Goal: Check status: Check status

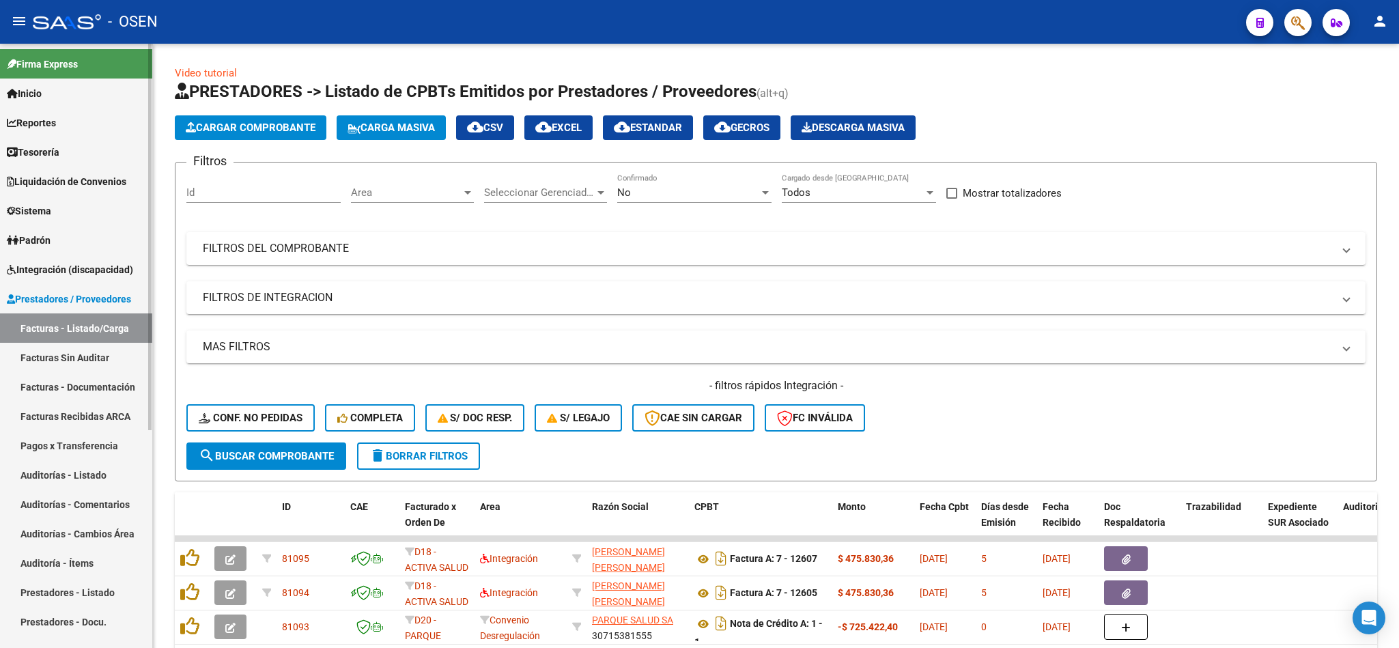
click at [59, 150] on span "Tesorería" at bounding box center [33, 152] width 53 height 15
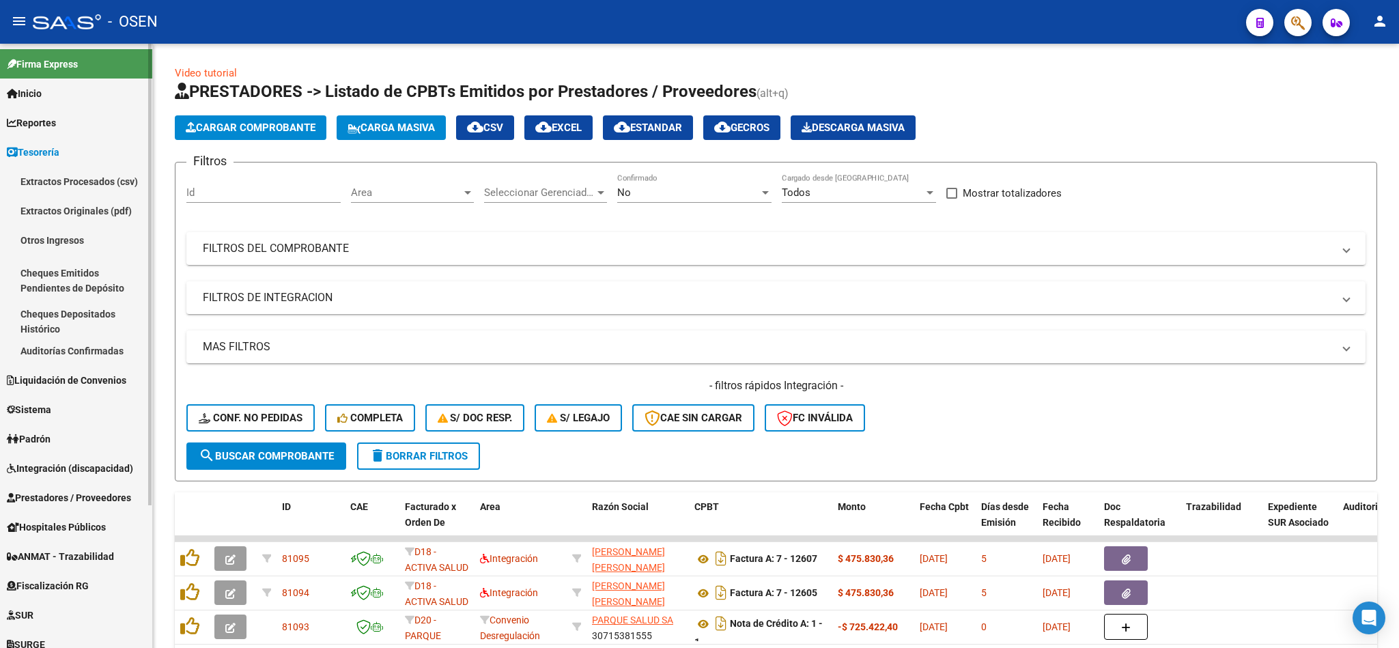
click at [90, 355] on link "Auditorías Confirmadas" at bounding box center [76, 350] width 152 height 29
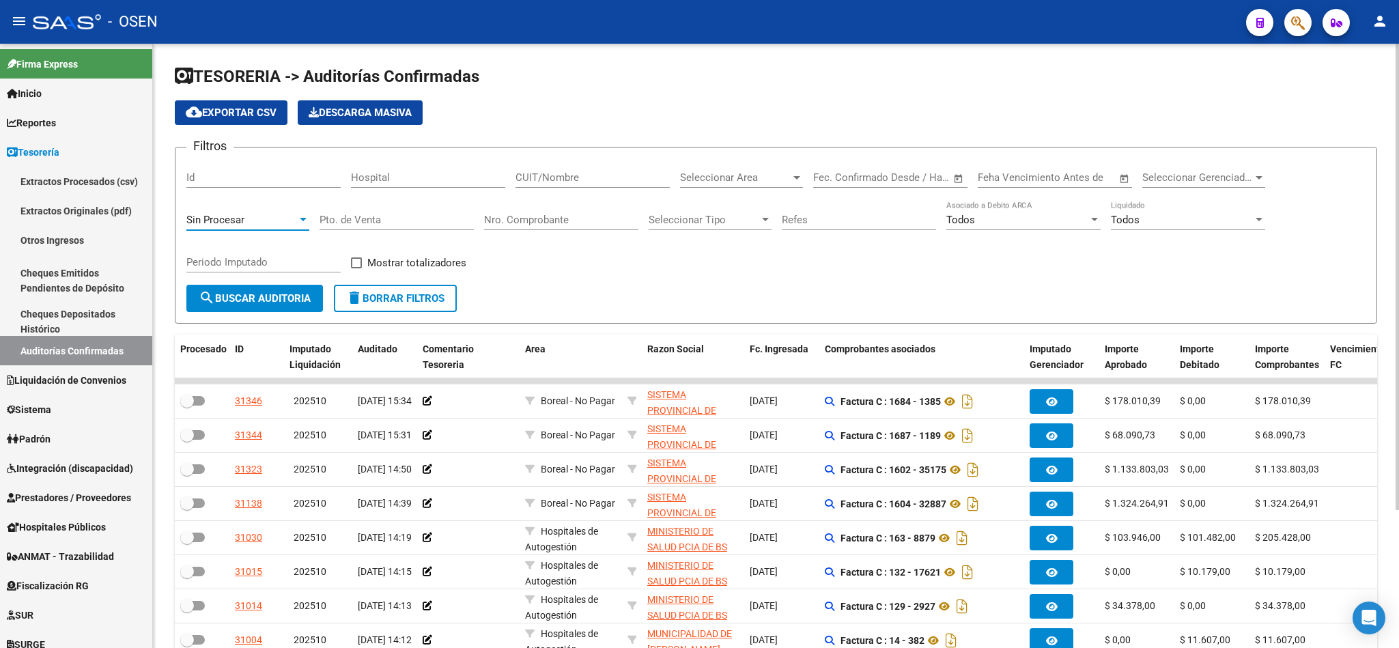
click at [248, 217] on div "Sin Procesar" at bounding box center [241, 220] width 111 height 12
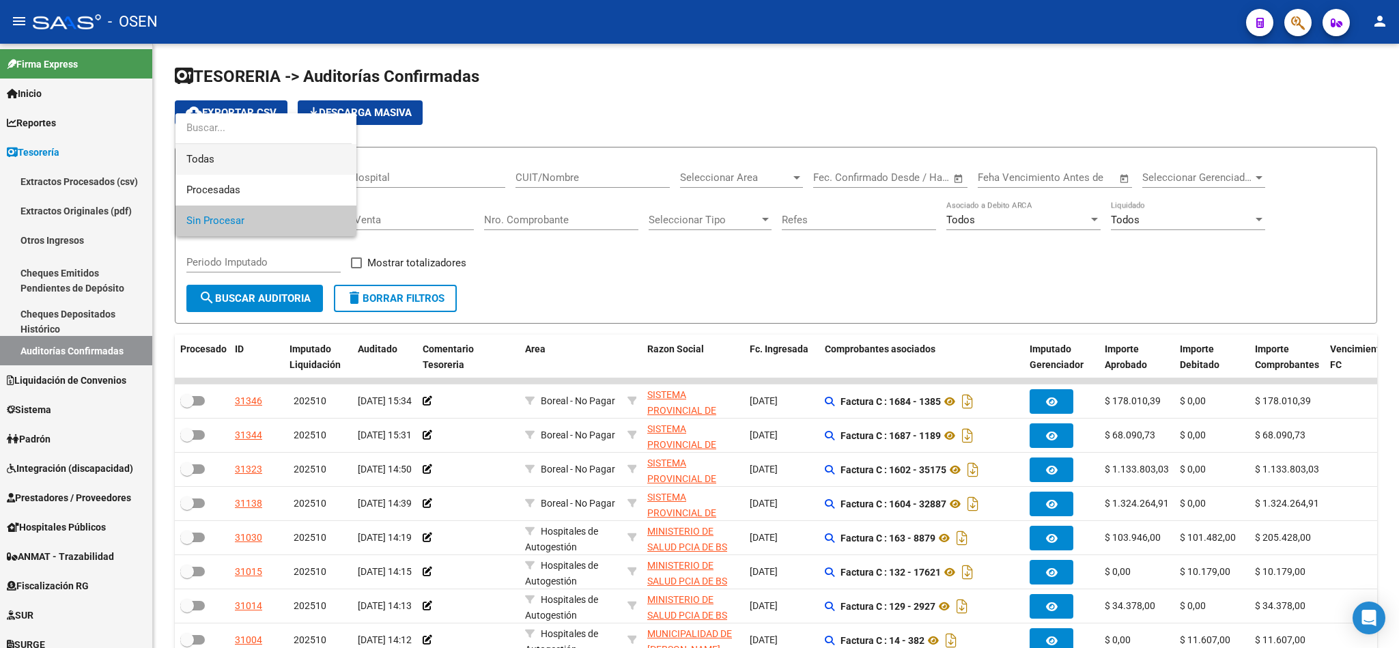
click at [248, 165] on span "Todas" at bounding box center [265, 159] width 159 height 31
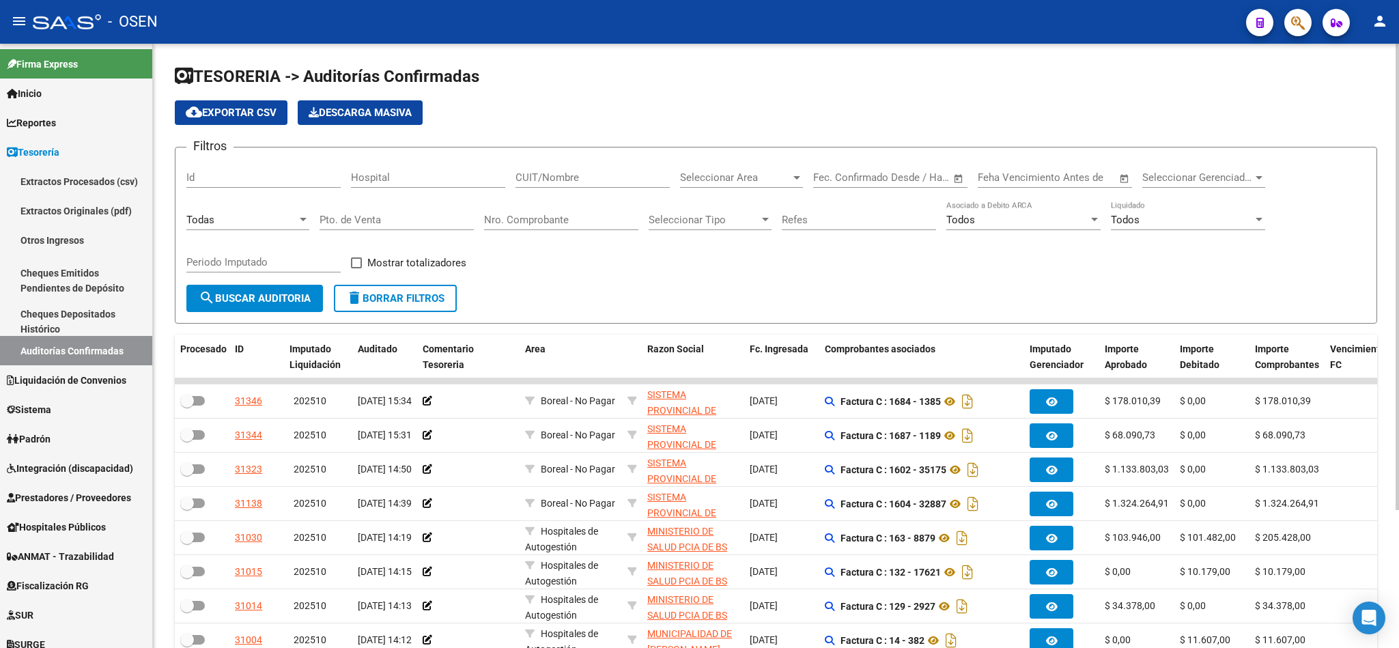
click at [526, 227] on div "Nro. Comprobante" at bounding box center [561, 215] width 154 height 29
type input "1639"
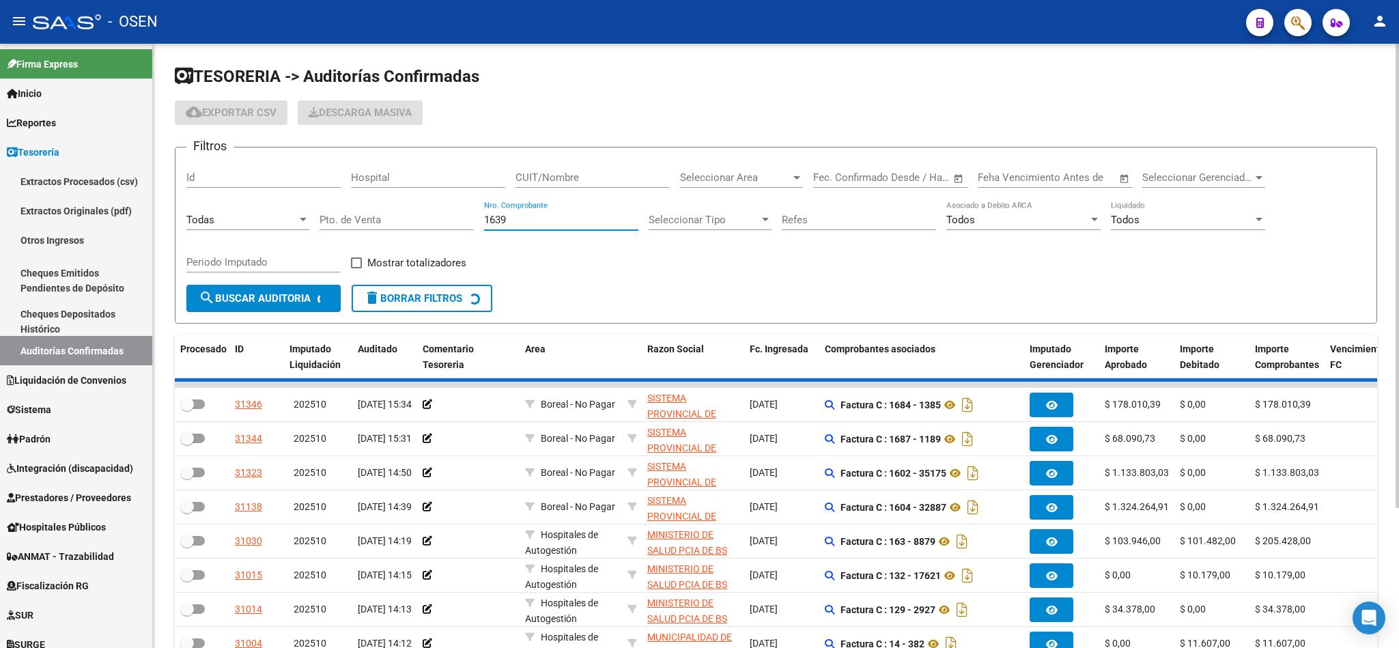
checkbox input "true"
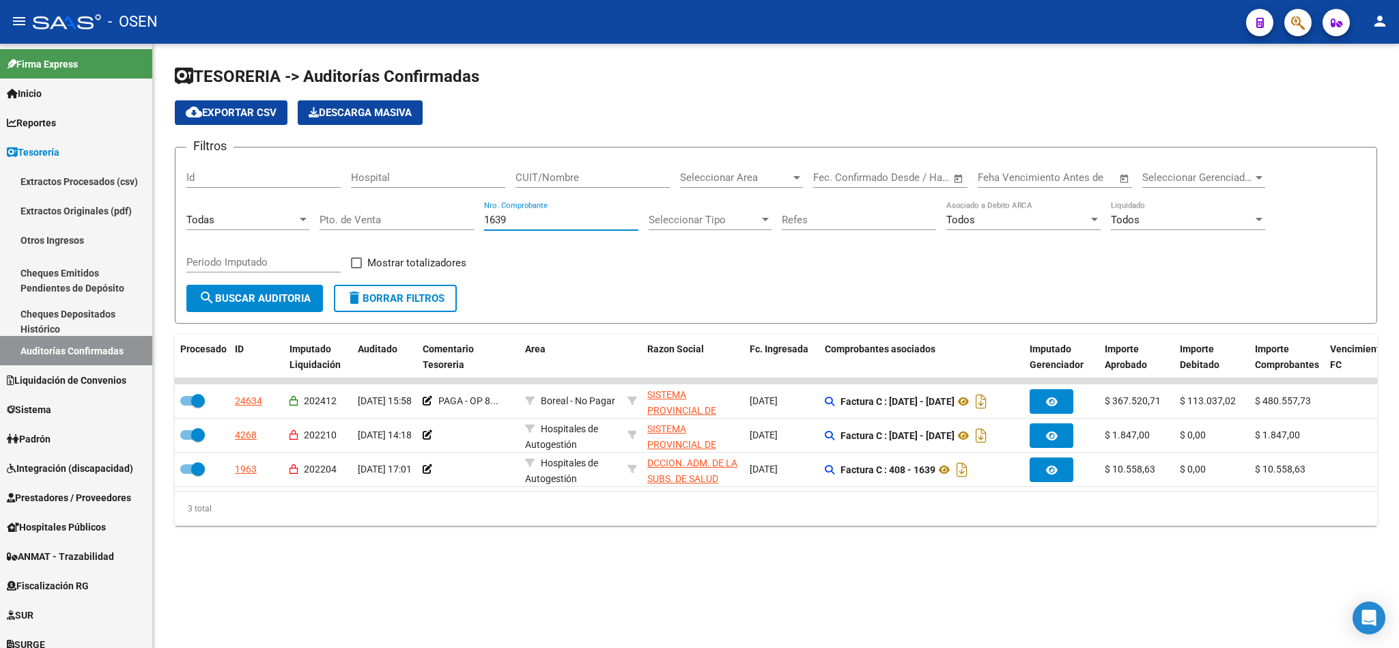
type input "1639"
